Goal: Connect with others: Participate in discussion

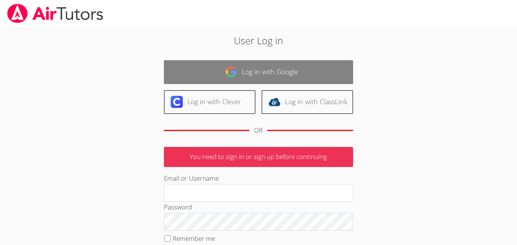
click at [352, 71] on link "Log in with Google" at bounding box center [258, 72] width 189 height 24
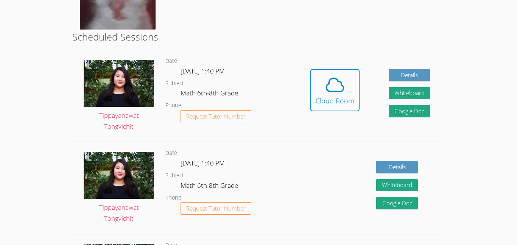
scroll to position [168, 0]
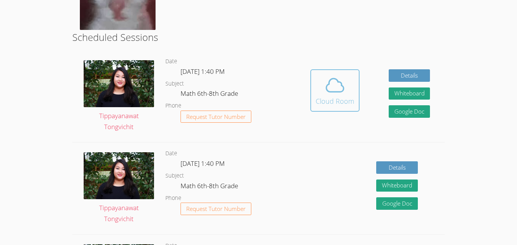
click at [348, 97] on div "Cloud Room" at bounding box center [335, 101] width 39 height 11
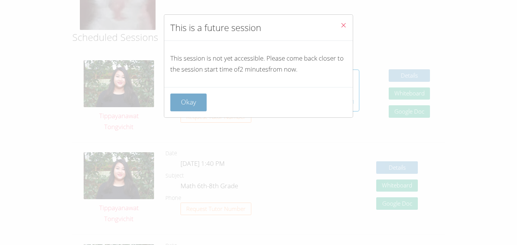
click at [177, 97] on button "Okay" at bounding box center [188, 103] width 36 height 18
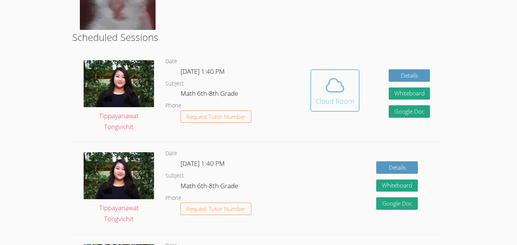
click at [317, 106] on div "Cloud Room" at bounding box center [335, 101] width 39 height 11
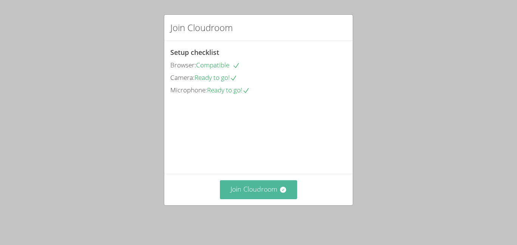
click at [271, 198] on button "Join Cloudroom" at bounding box center [259, 189] width 78 height 19
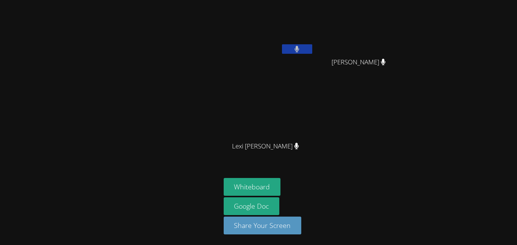
click at [298, 53] on div at bounding box center [297, 49] width 30 height 11
click at [298, 52] on button at bounding box center [297, 48] width 30 height 9
click at [296, 56] on div "Carlie Powell" at bounding box center [269, 30] width 90 height 54
click at [295, 48] on icon at bounding box center [297, 49] width 8 height 6
click at [295, 48] on icon at bounding box center [297, 49] width 5 height 6
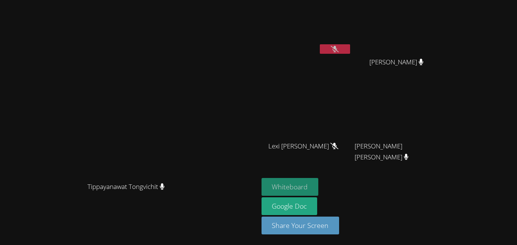
click at [319, 190] on button "Whiteboard" at bounding box center [290, 187] width 57 height 18
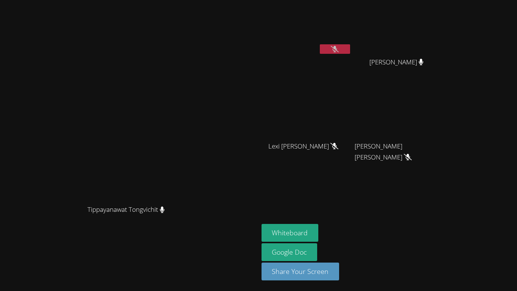
click at [350, 48] on button at bounding box center [335, 48] width 30 height 9
click at [350, 47] on button at bounding box center [335, 48] width 30 height 9
click at [350, 46] on button at bounding box center [335, 48] width 30 height 9
click at [352, 56] on div "Carlie Powell" at bounding box center [307, 30] width 90 height 54
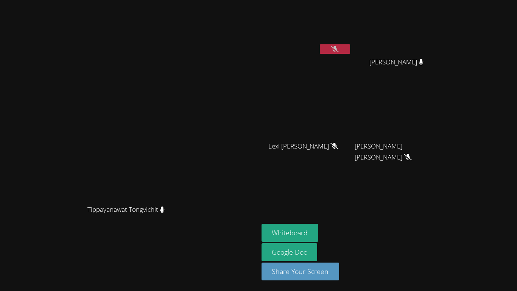
click at [350, 52] on button at bounding box center [335, 48] width 30 height 9
click at [350, 48] on button at bounding box center [335, 48] width 30 height 9
click at [350, 49] on button at bounding box center [335, 48] width 30 height 9
